Goal: Find specific page/section: Find specific page/section

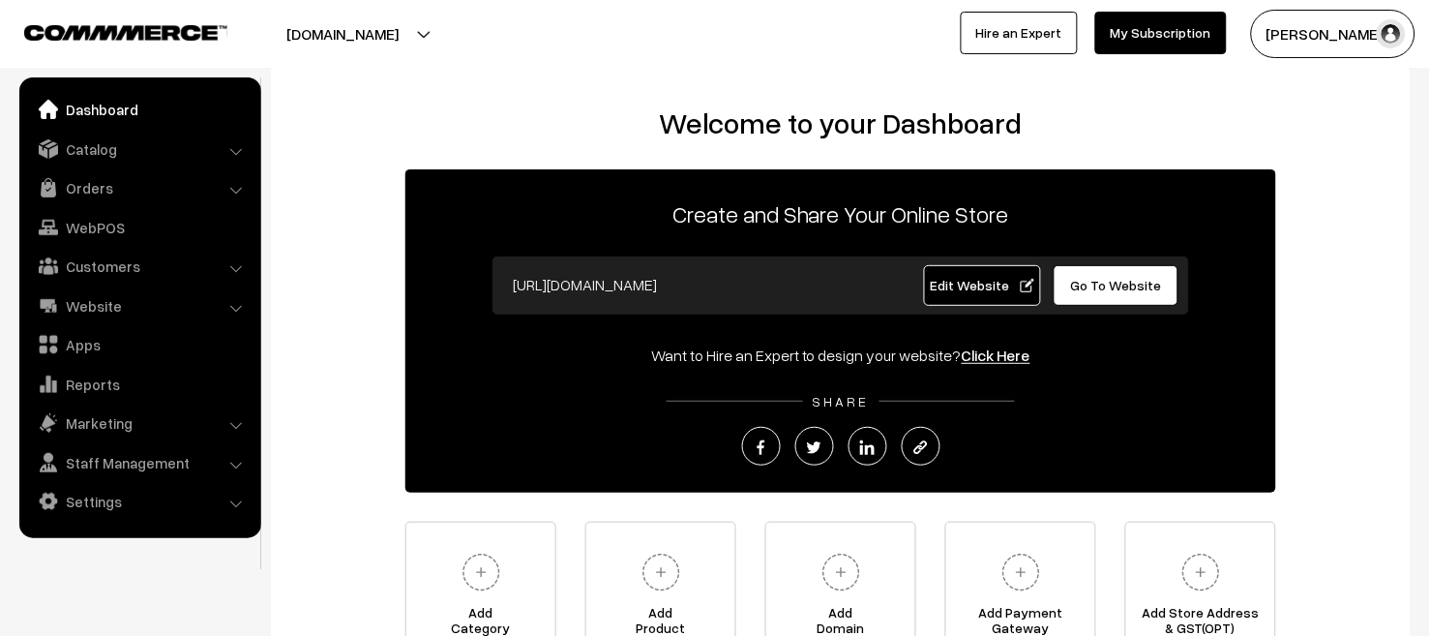
scroll to position [8, 0]
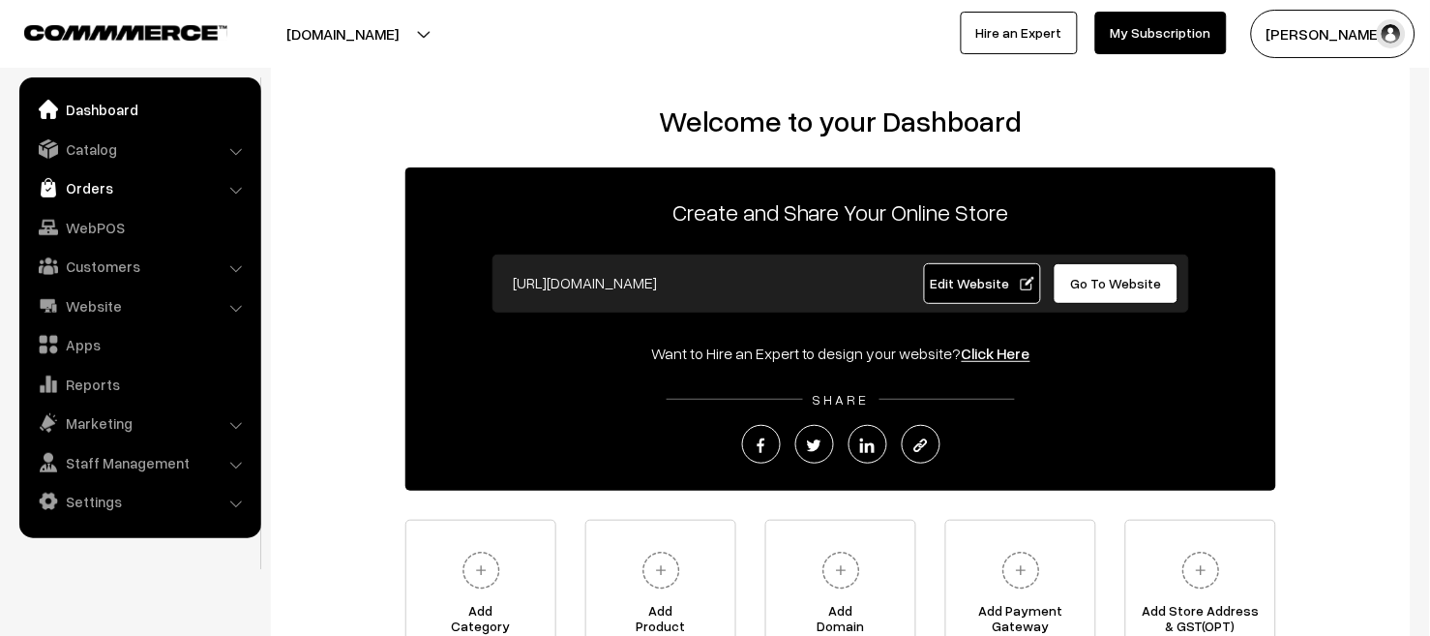
click at [99, 184] on link "Orders" at bounding box center [139, 187] width 230 height 35
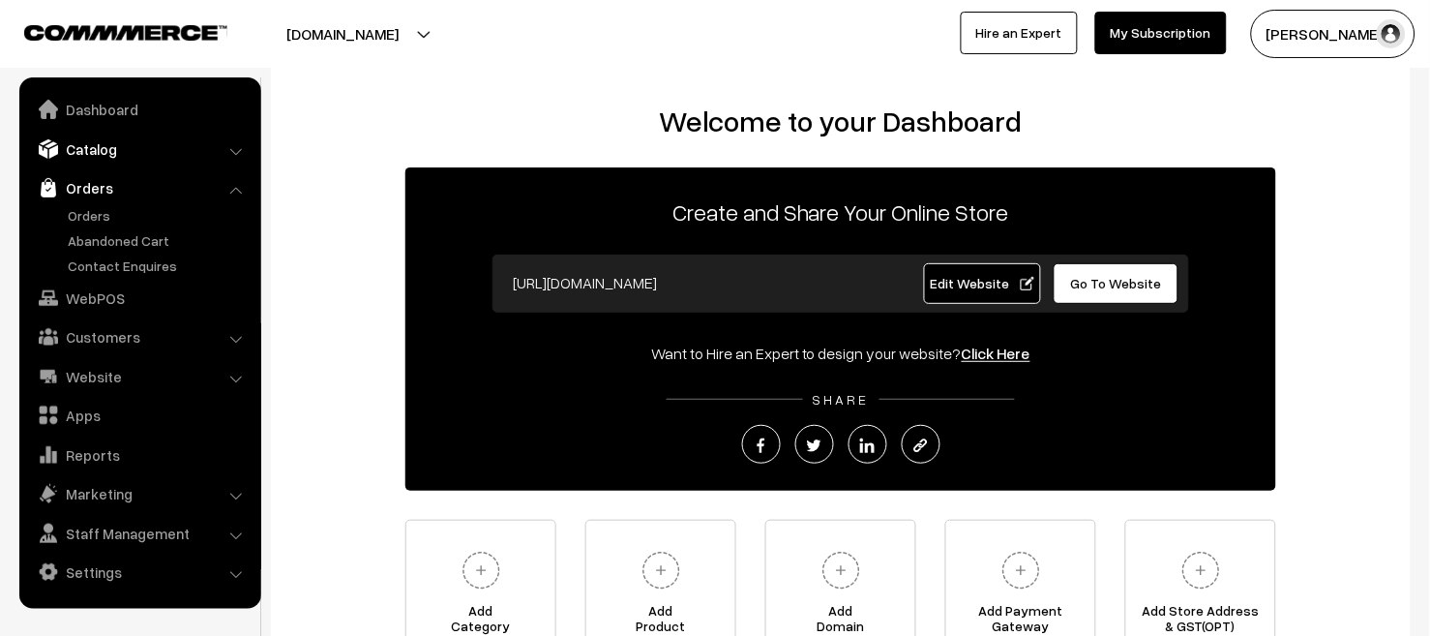
click at [107, 138] on link "Catalog" at bounding box center [139, 149] width 230 height 35
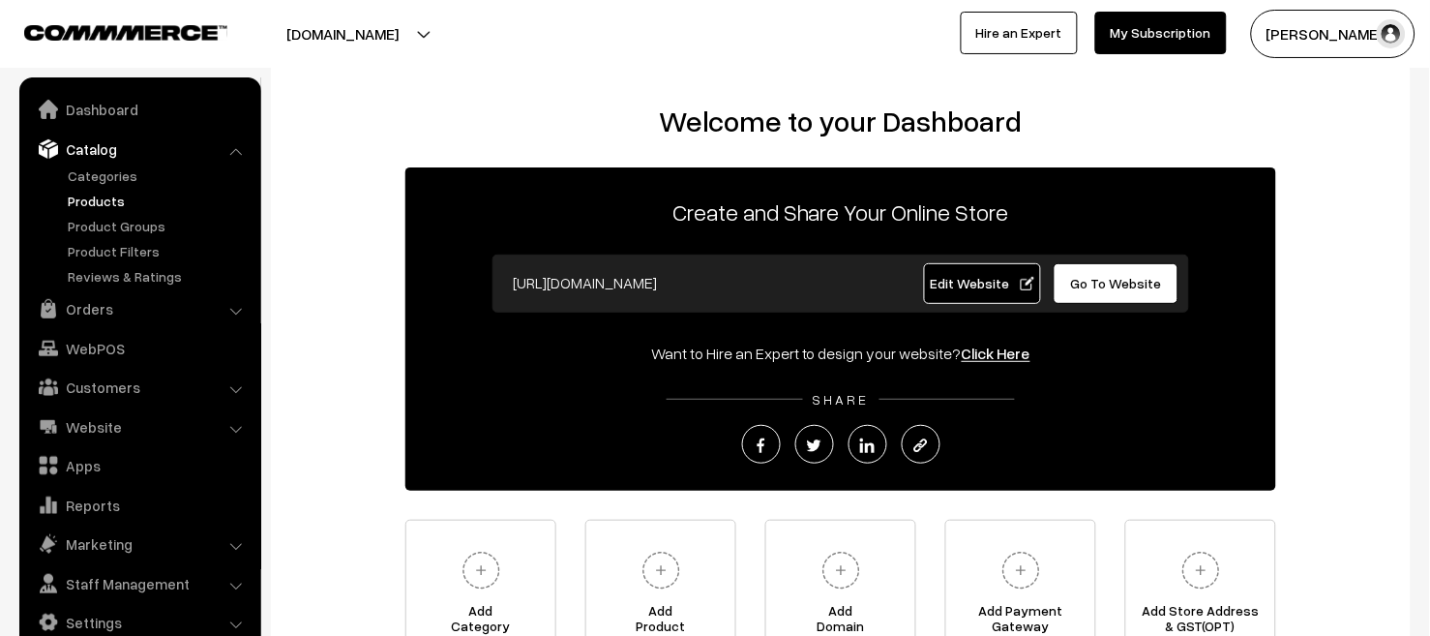
click at [116, 200] on link "Products" at bounding box center [159, 201] width 192 height 20
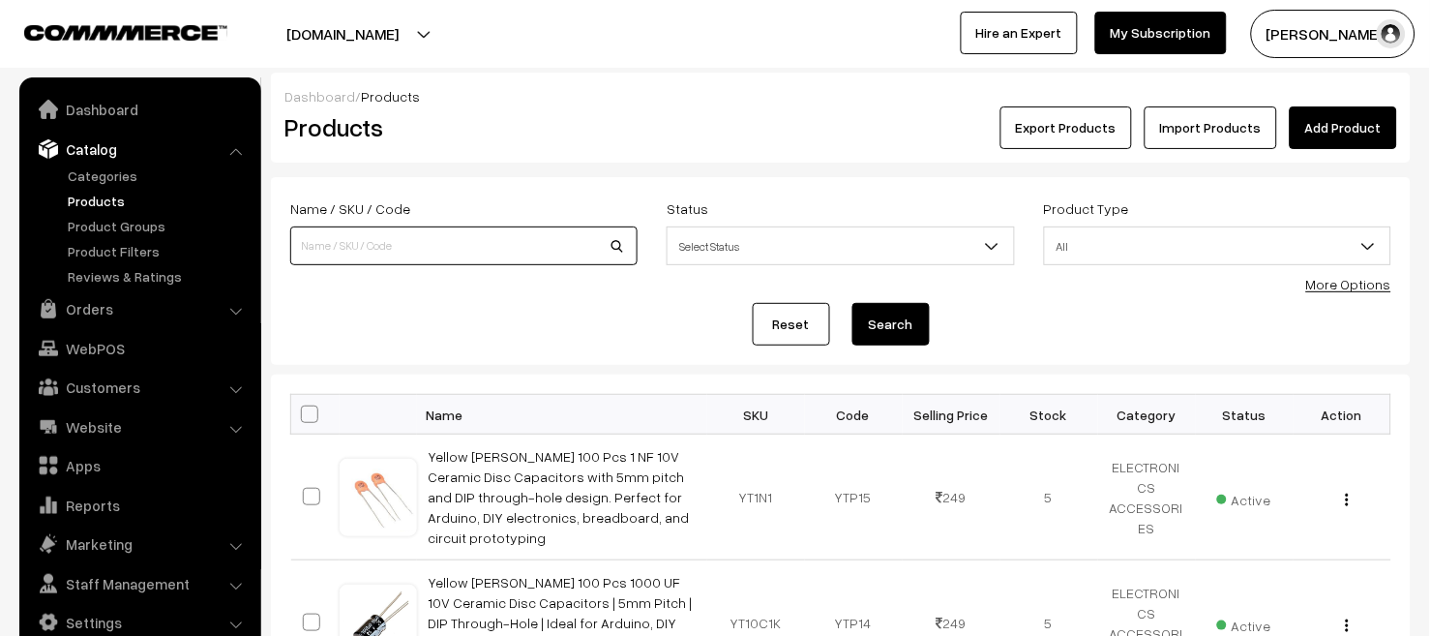
click at [408, 249] on input at bounding box center [463, 245] width 347 height 39
type input "pottery wheel"
click at [911, 330] on button "Search" at bounding box center [890, 324] width 77 height 43
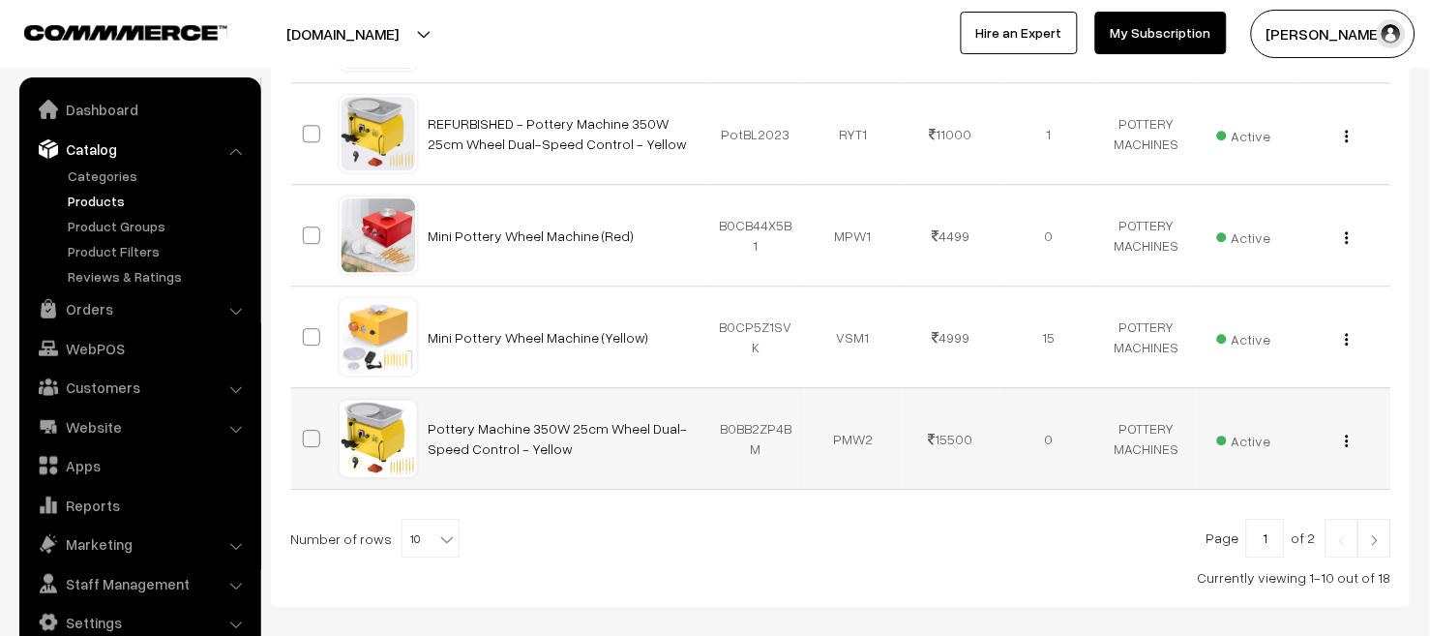
scroll to position [994, 0]
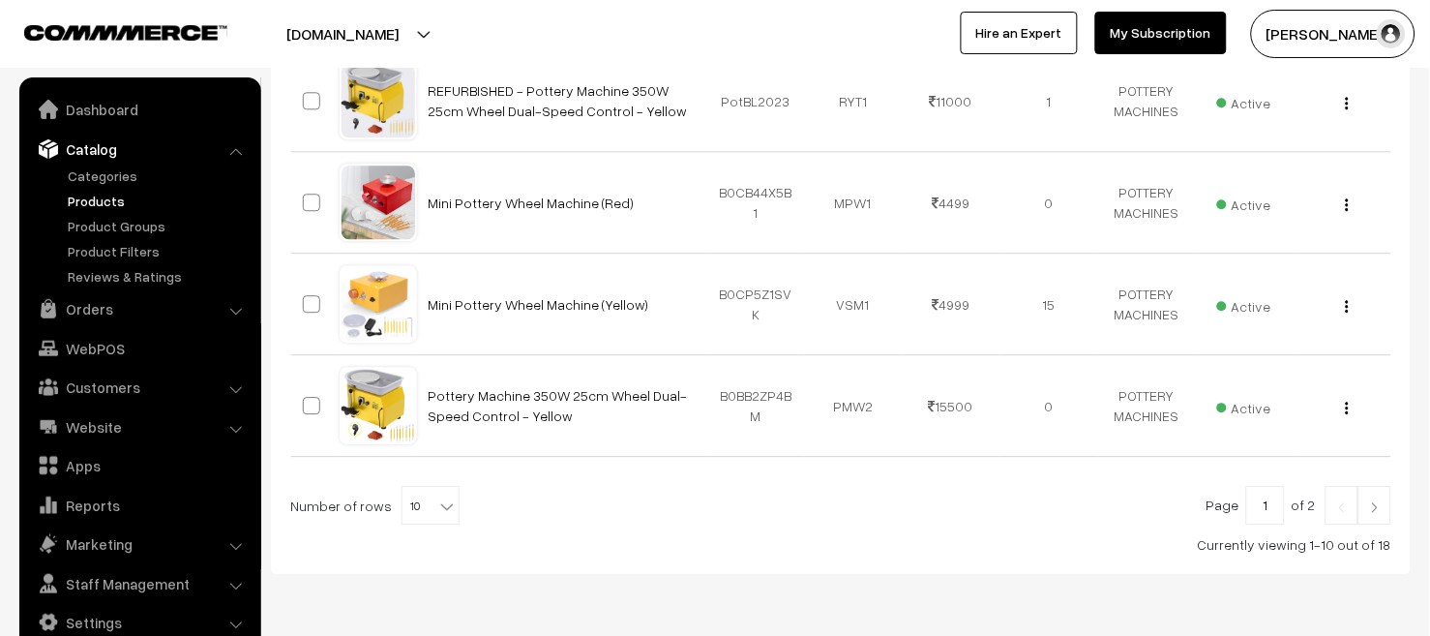
click at [1386, 510] on link at bounding box center [1375, 505] width 33 height 39
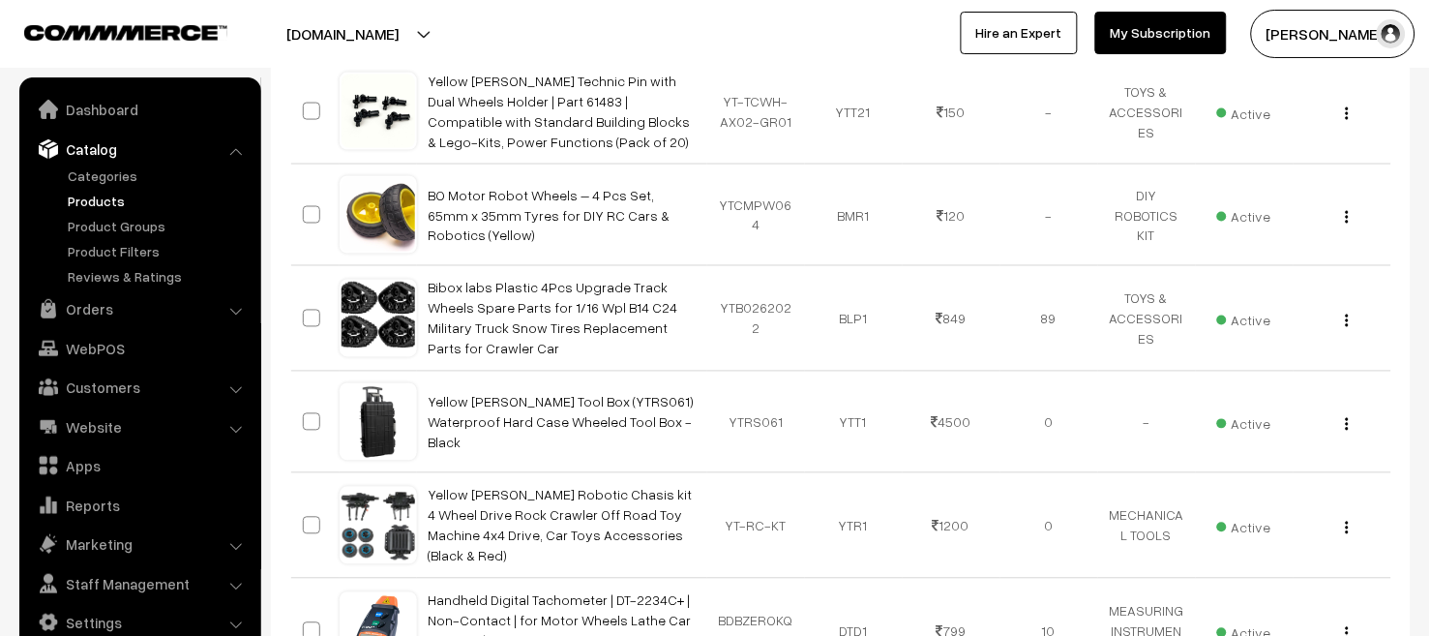
scroll to position [867, 0]
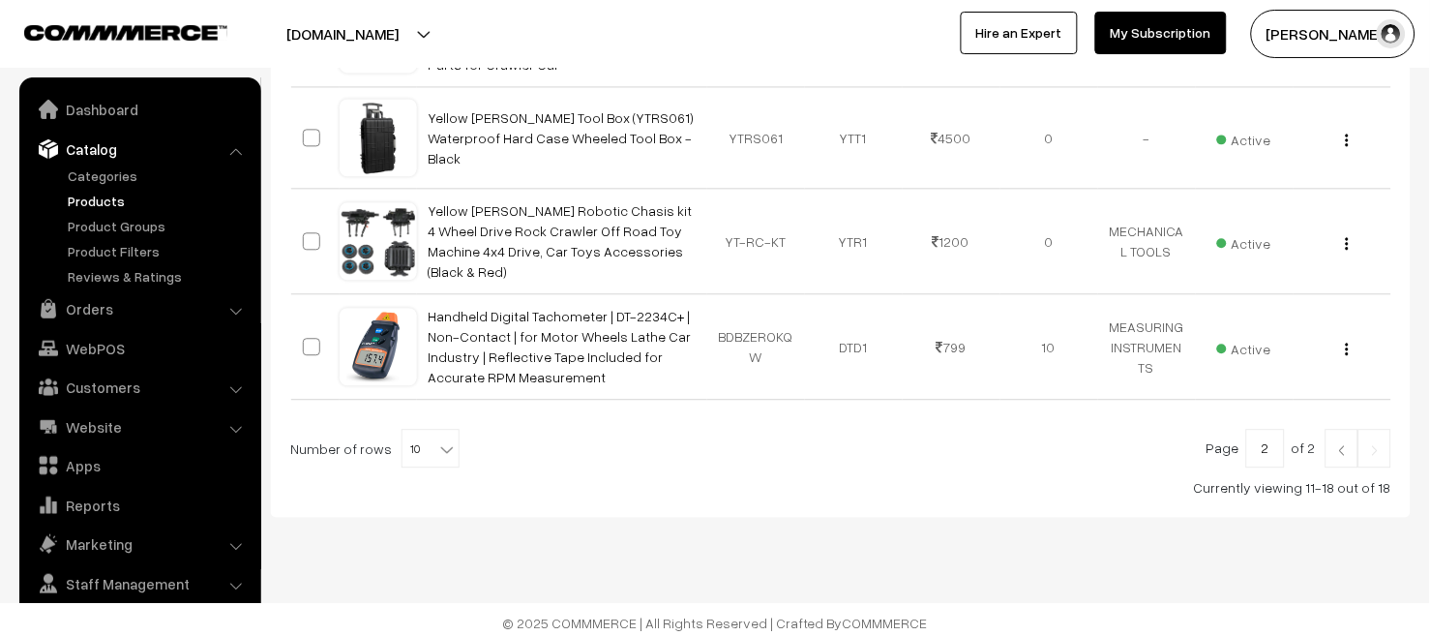
click at [1272, 451] on input "2" at bounding box center [1265, 448] width 39 height 39
click at [1341, 449] on link at bounding box center [1342, 448] width 33 height 39
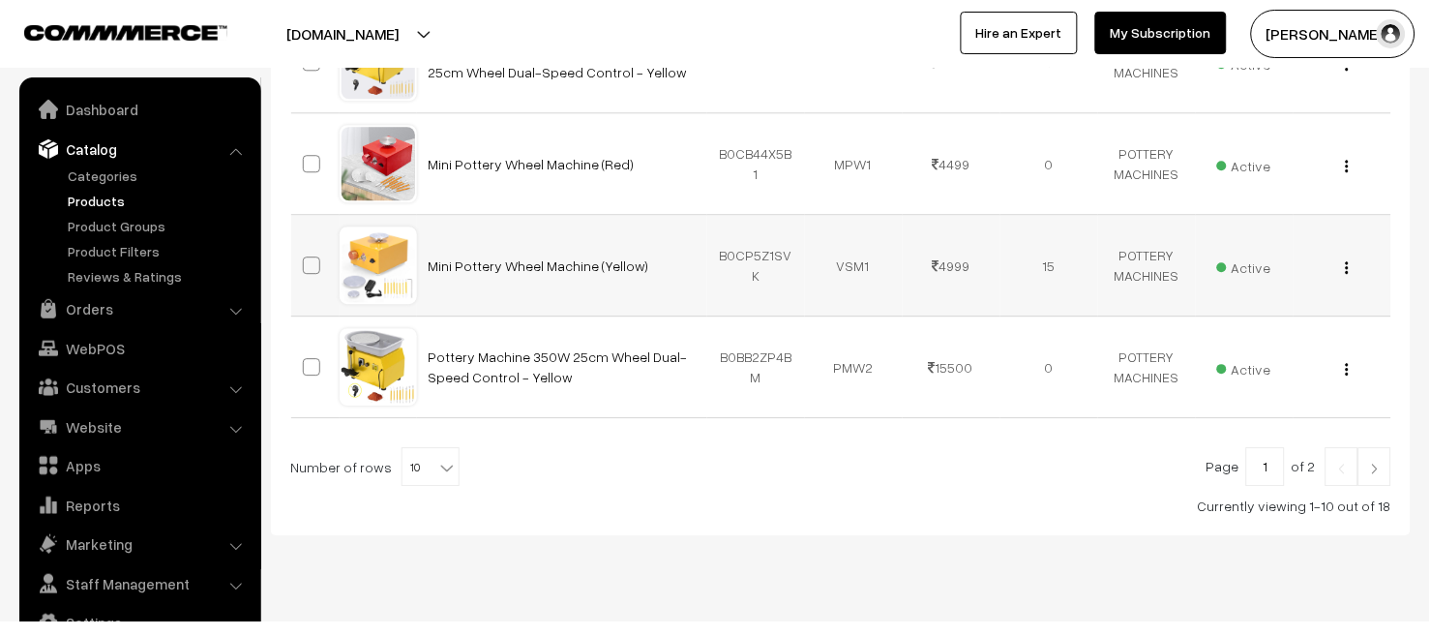
scroll to position [1059, 0]
